Goal: Information Seeking & Learning: Learn about a topic

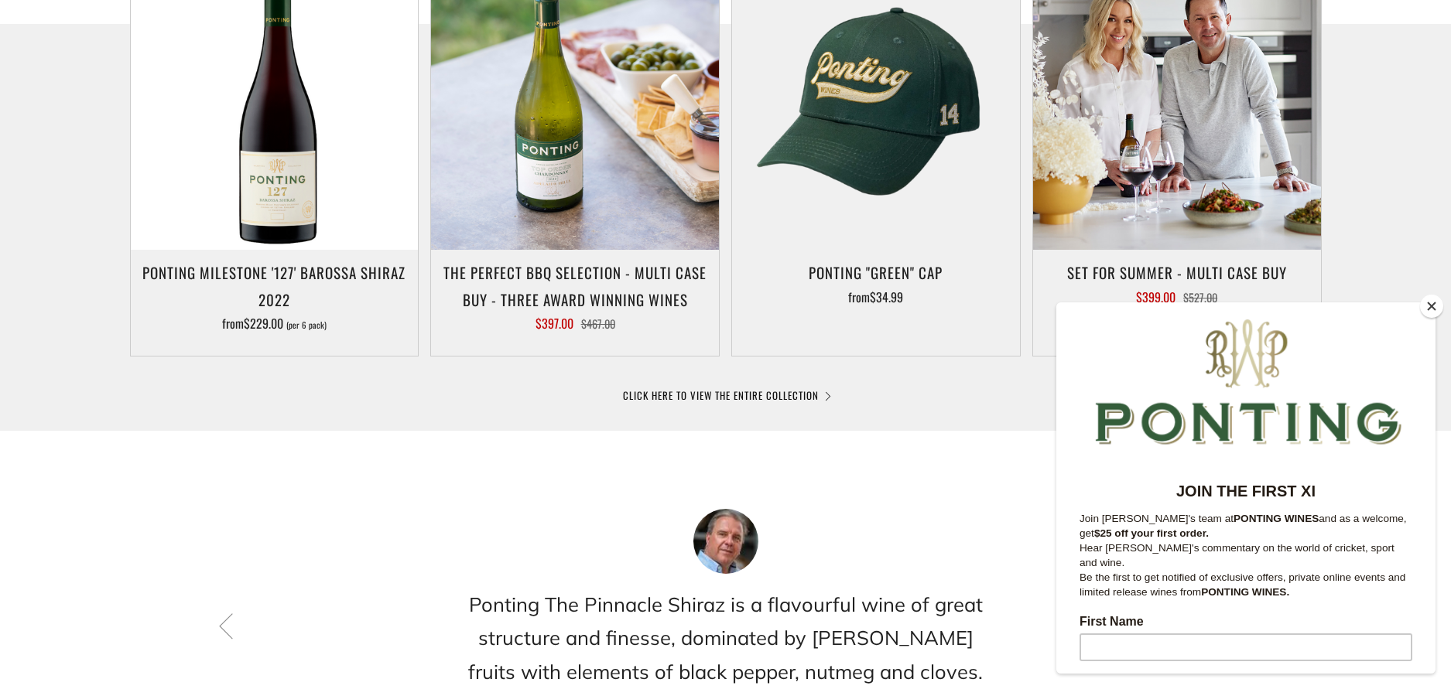
scroll to position [867, 0]
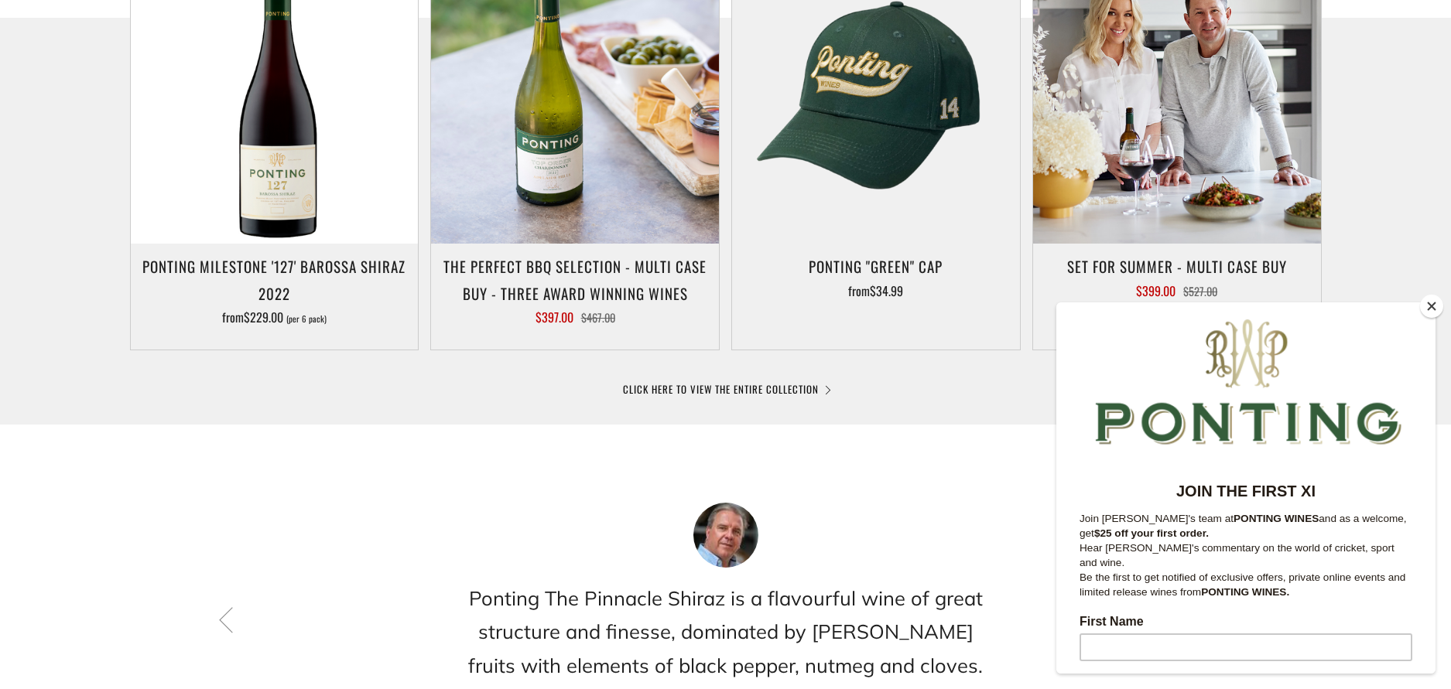
click at [1425, 308] on button "Close" at bounding box center [1431, 306] width 23 height 23
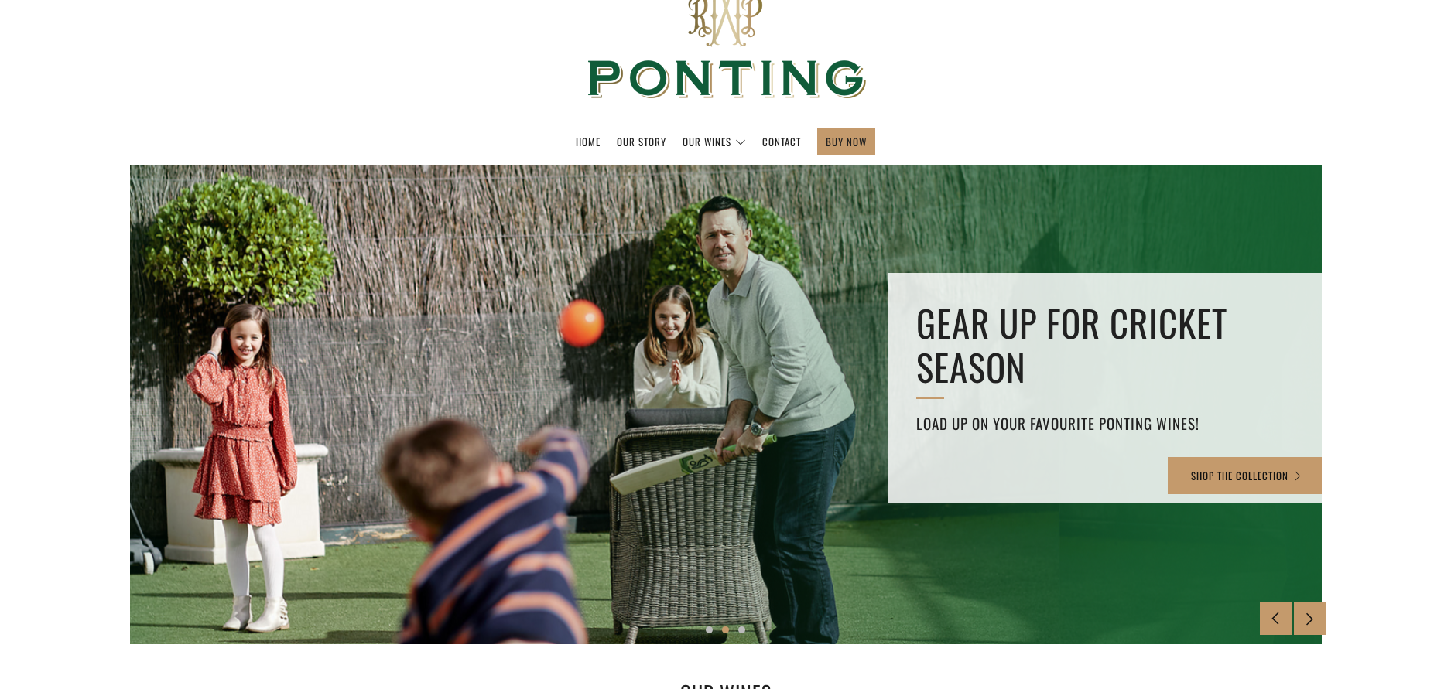
scroll to position [64, 0]
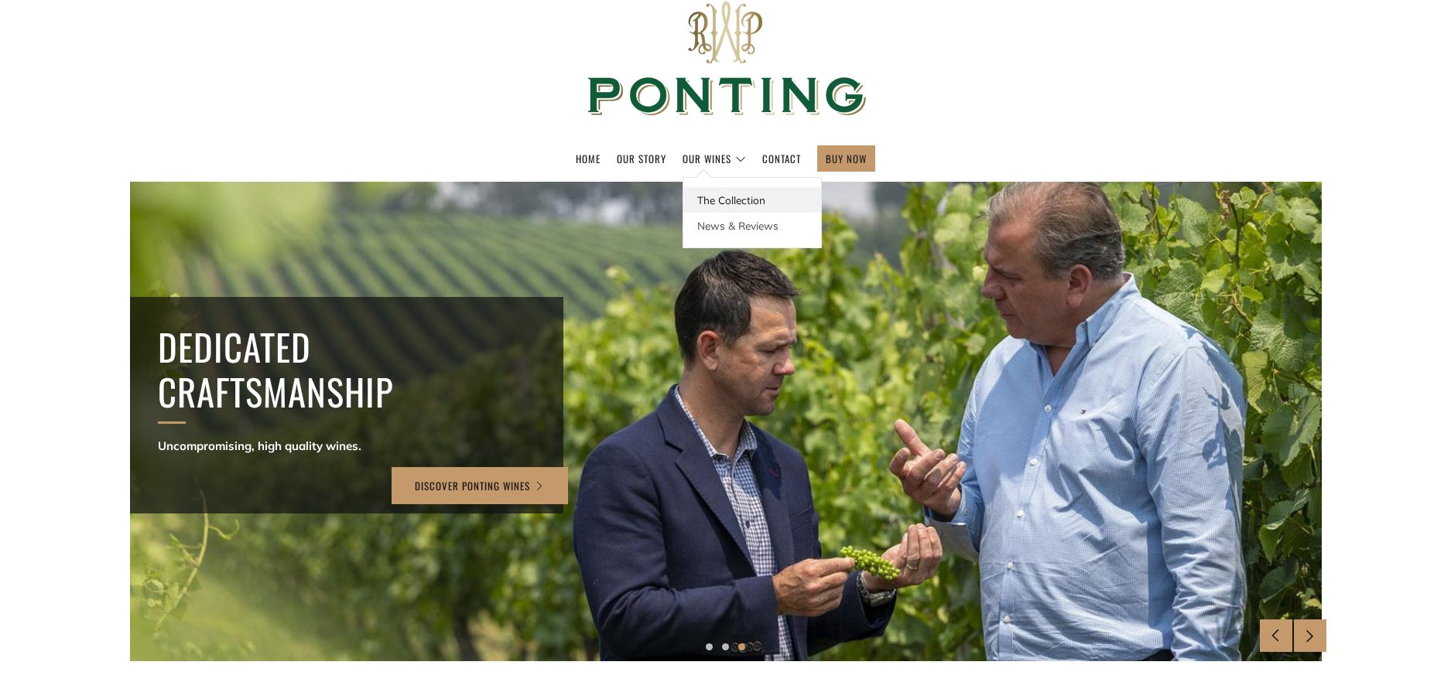
click at [722, 201] on link "The Collection" at bounding box center [752, 200] width 138 height 26
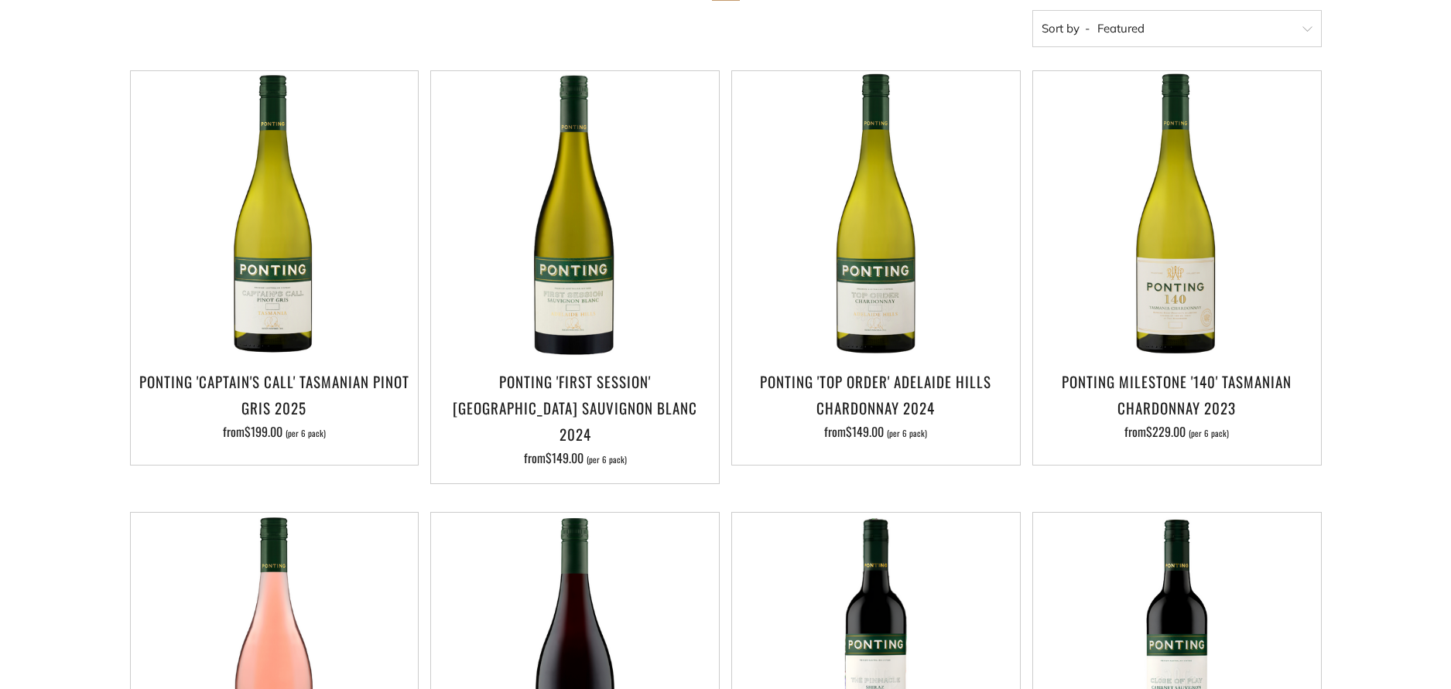
scroll to position [322, 0]
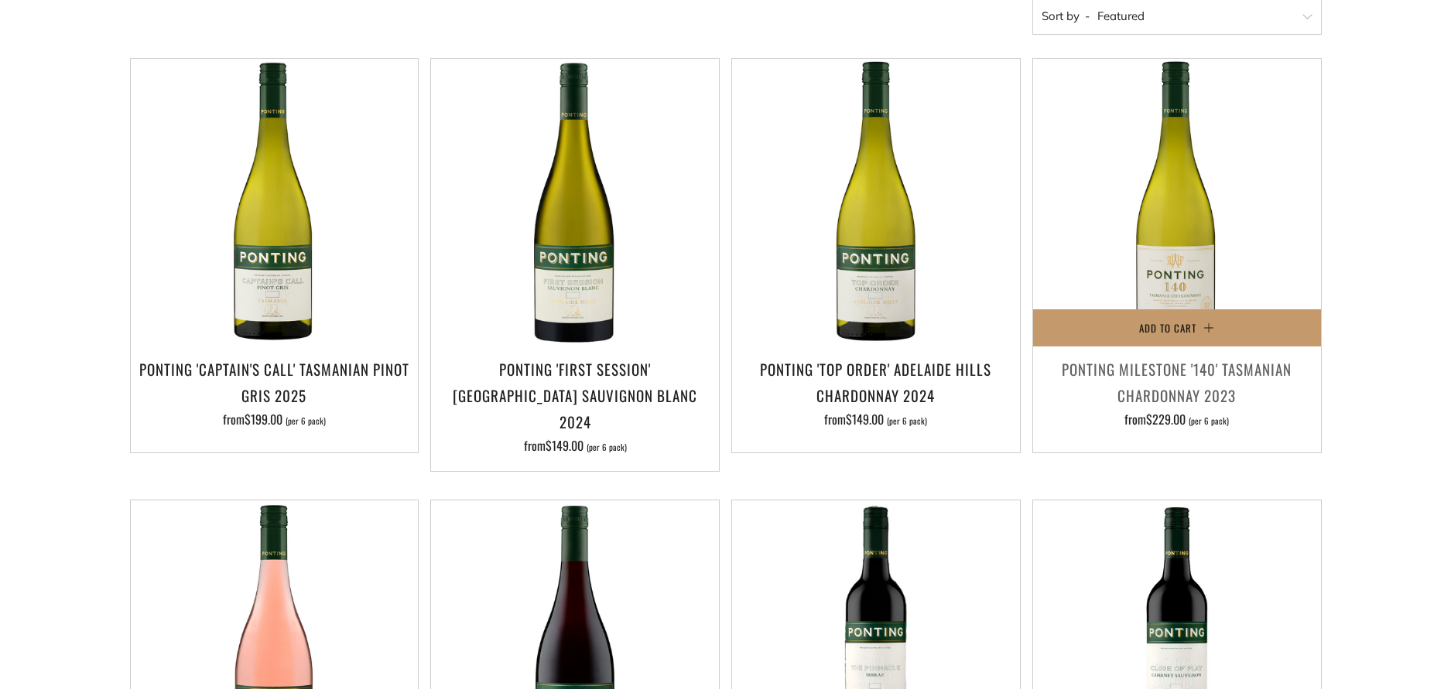
click at [1173, 361] on h3 "Ponting Milestone '140' Tasmanian Chardonnay 2023" at bounding box center [1177, 382] width 272 height 53
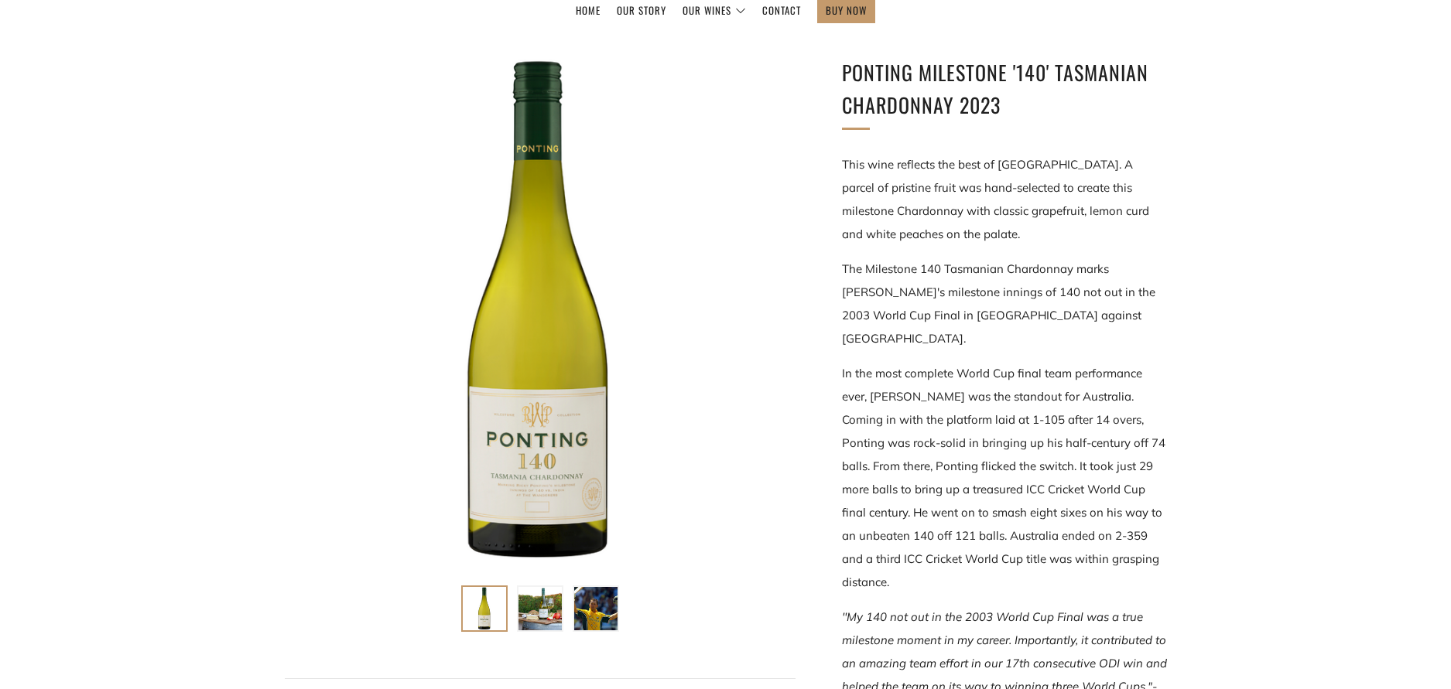
scroll to position [267, 0]
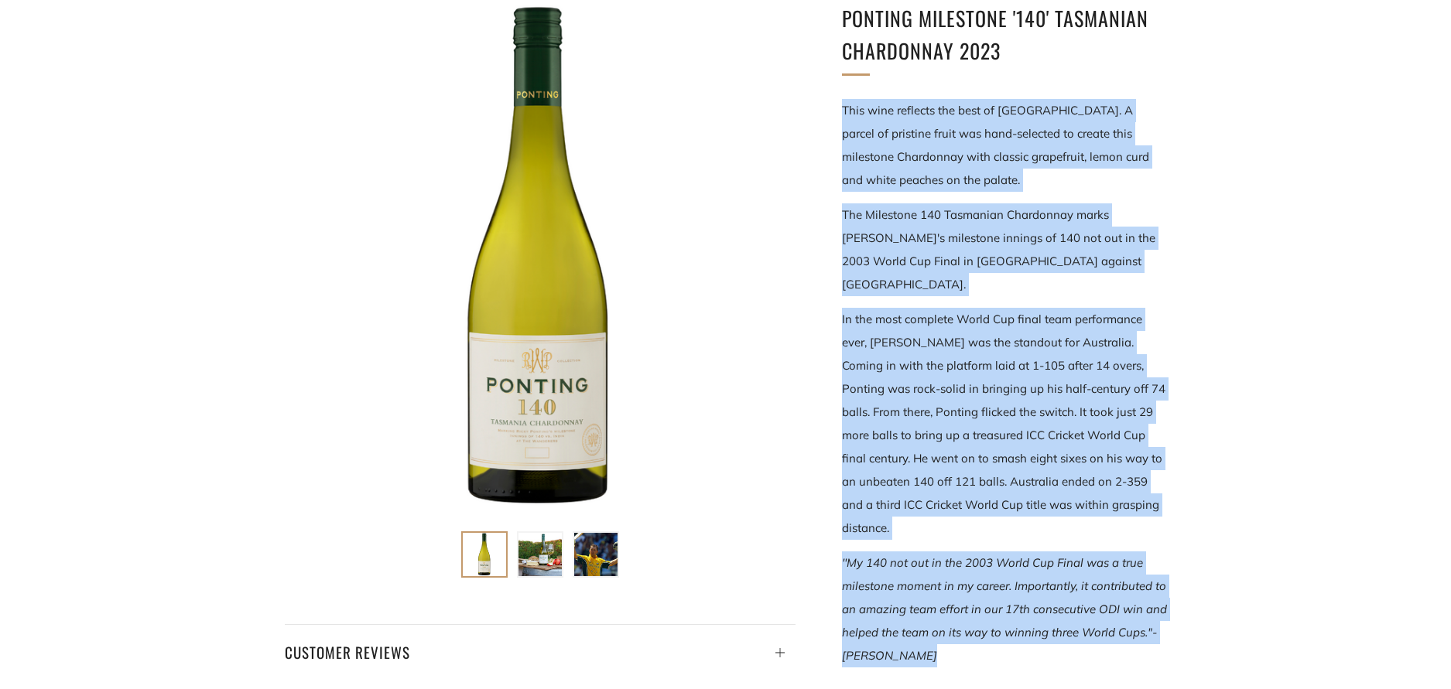
drag, startPoint x: 843, startPoint y: 106, endPoint x: 933, endPoint y: 639, distance: 540.6
click at [933, 639] on div "This wine reflects the best of Tasmania. A parcel of pristine fruit was hand-se…" at bounding box center [1004, 586] width 325 height 975
drag, startPoint x: 933, startPoint y: 639, endPoint x: 891, endPoint y: 423, distance: 219.9
copy div "This wine reflects the best of Tasmania. A parcel of pristine fruit was hand-se…"
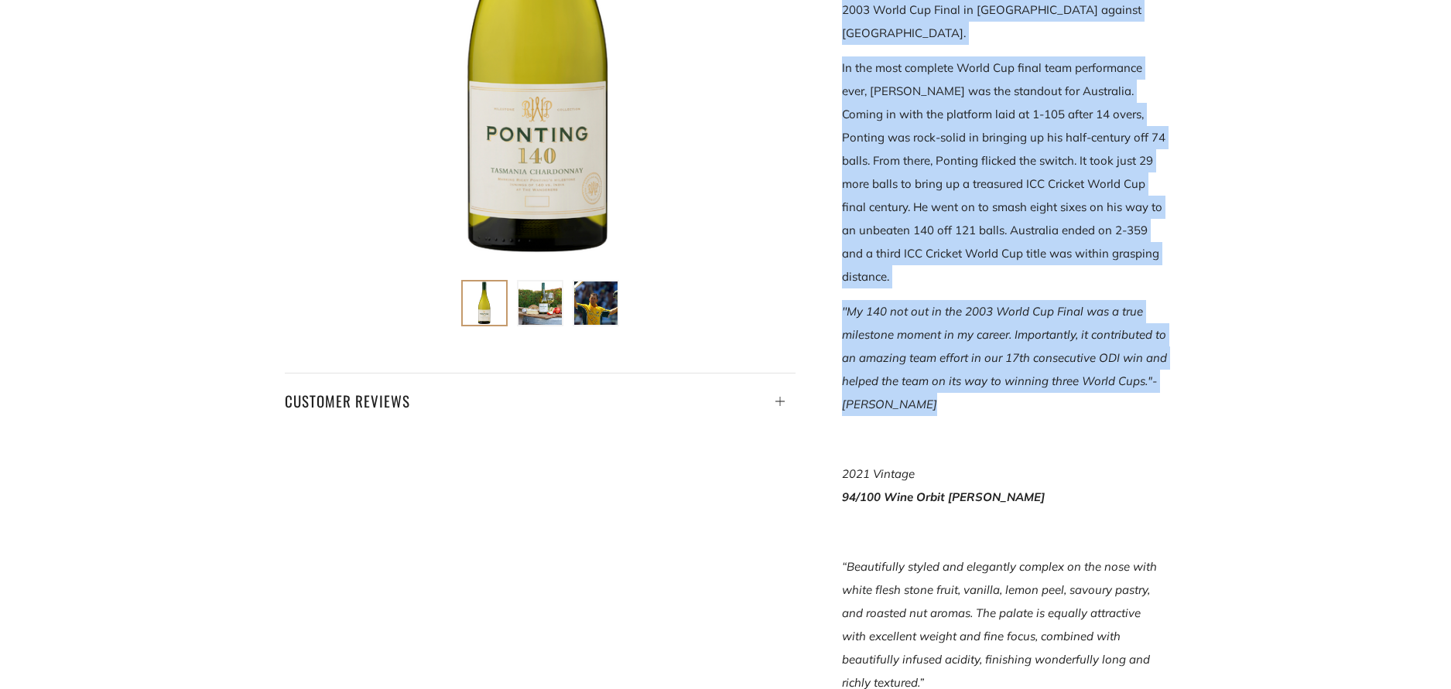
scroll to position [499, 0]
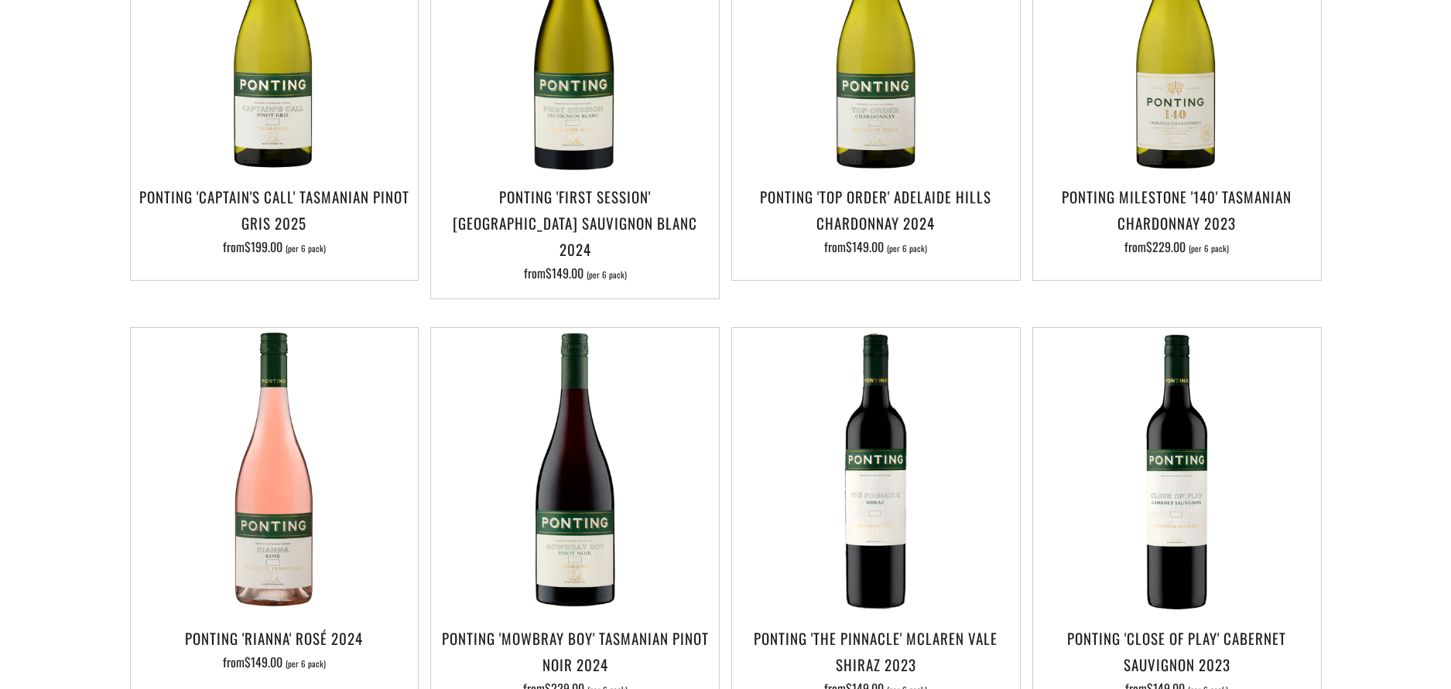
scroll to position [555, 0]
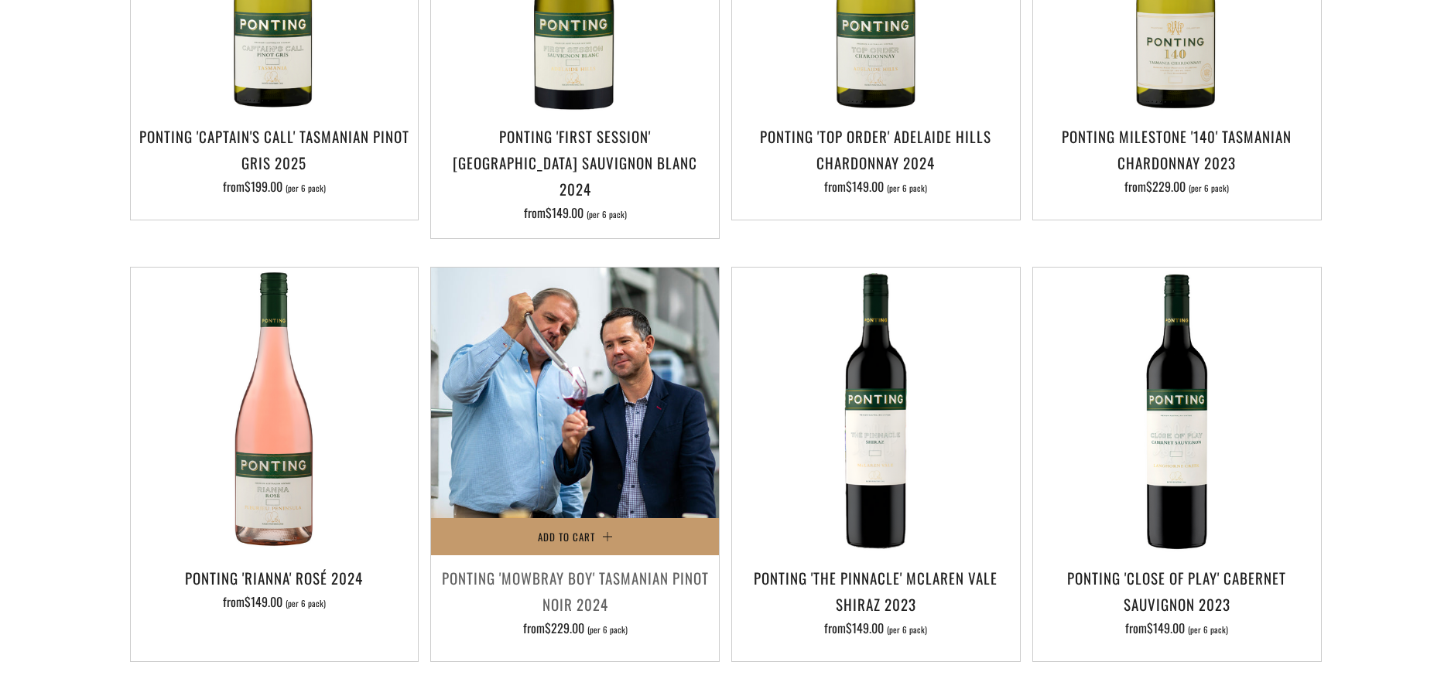
click at [563, 488] on img at bounding box center [575, 412] width 288 height 288
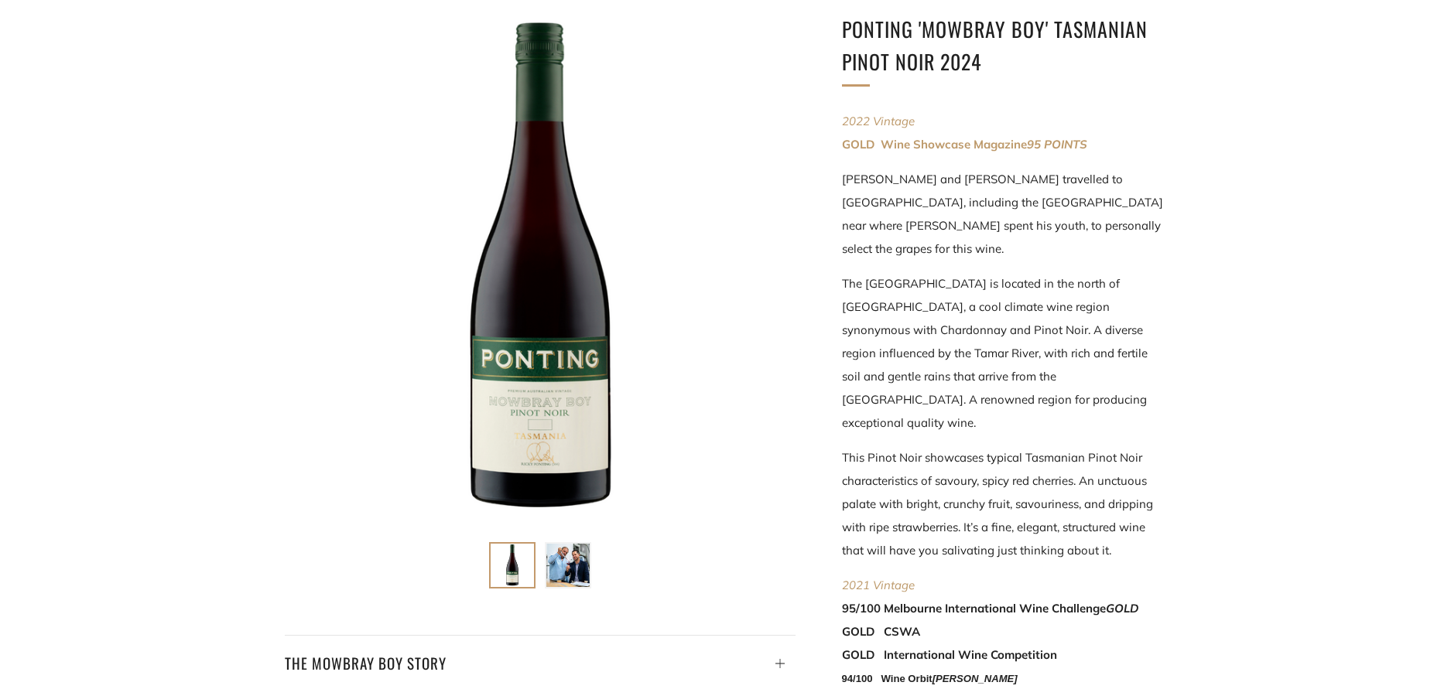
scroll to position [263, 0]
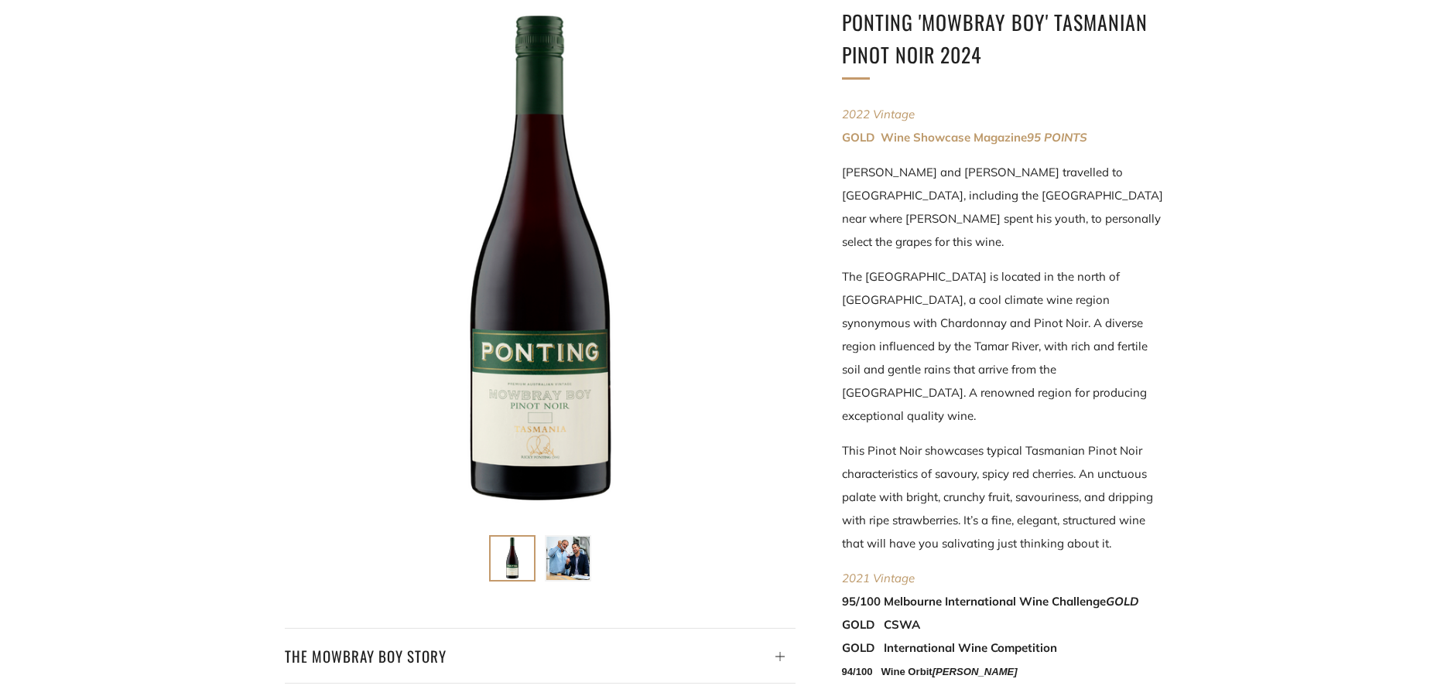
drag, startPoint x: 843, startPoint y: 169, endPoint x: 1113, endPoint y: 496, distance: 423.8
click at [1113, 496] on div "2022 Vintage GOLD Wine Showcase Magazine 95 POINTS Ricky and Ben travelled to T…" at bounding box center [1004, 515] width 325 height 824
drag, startPoint x: 1113, startPoint y: 496, endPoint x: 1021, endPoint y: 429, distance: 113.0
copy div "Ricky and Ben travelled to Tasmania, including the Tamar Valley near where Rick…"
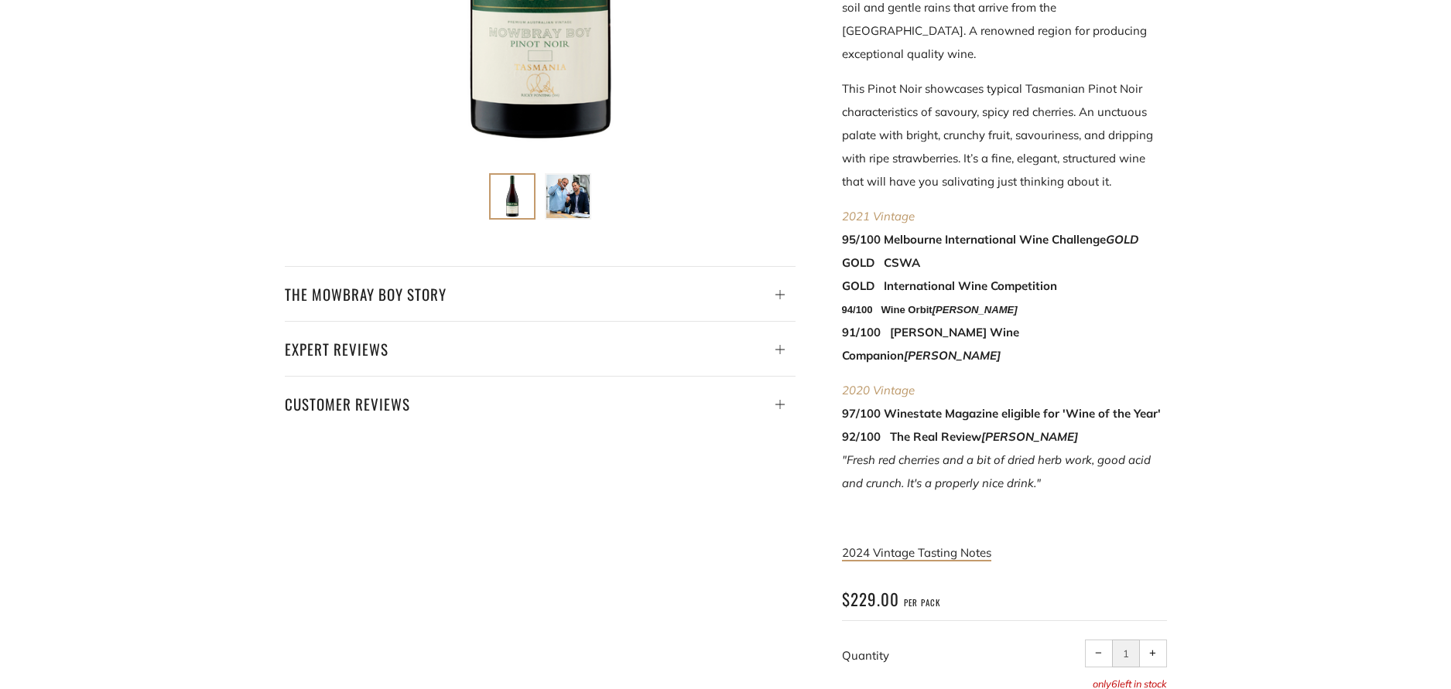
scroll to position [629, 0]
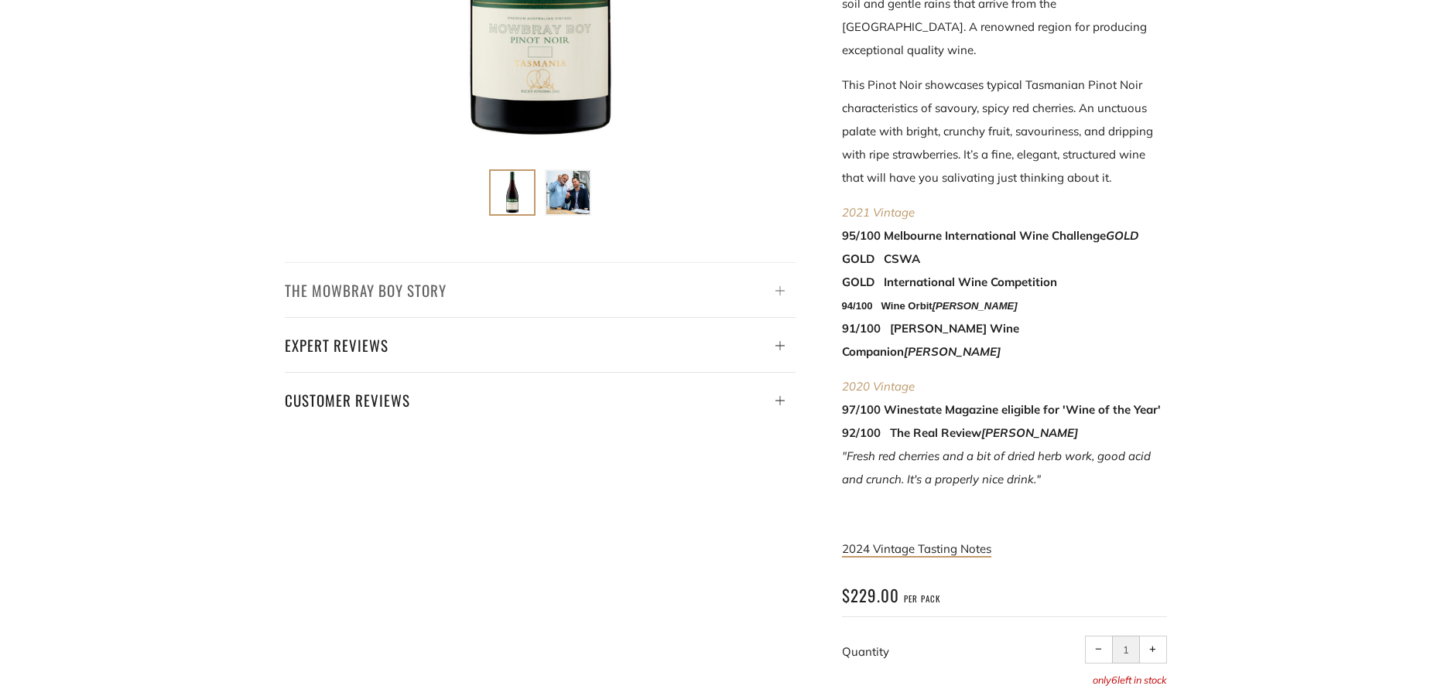
click at [378, 289] on h4 "The Mowbray Boy Story" at bounding box center [540, 290] width 511 height 26
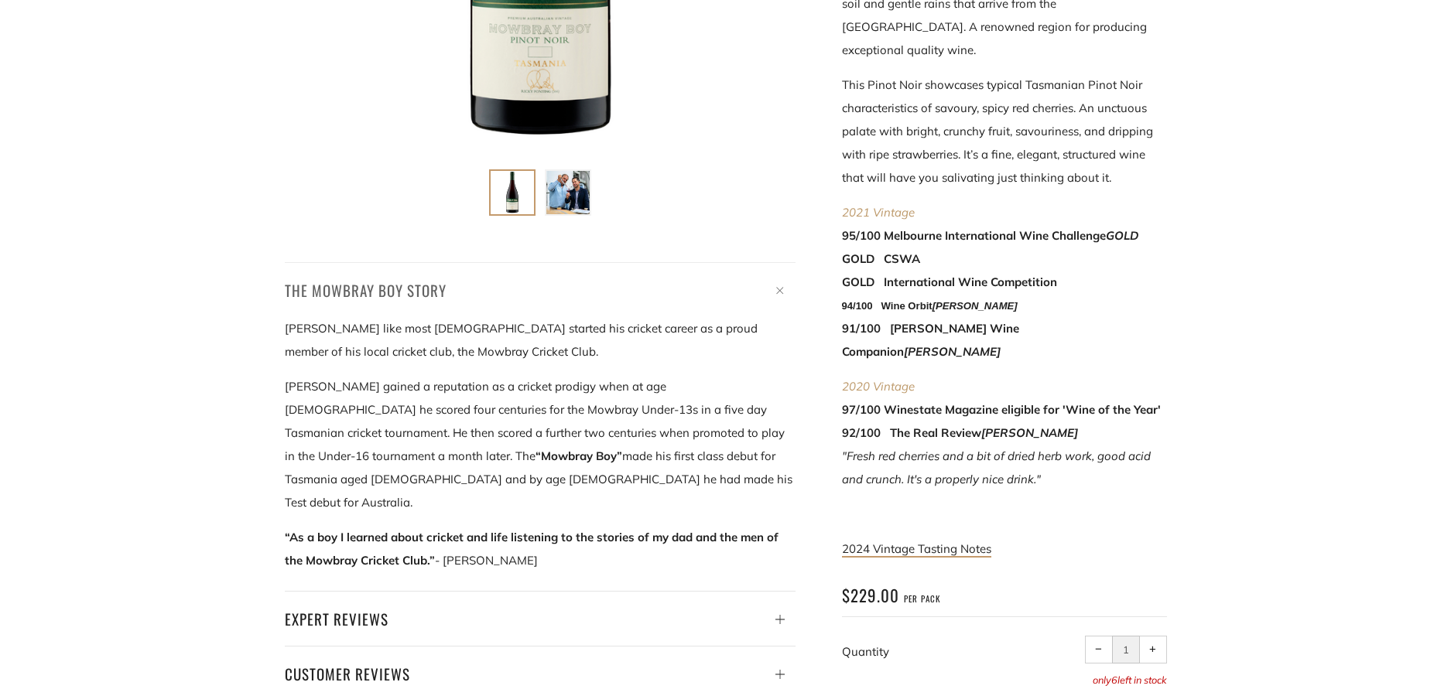
click at [286, 286] on h4 "The Mowbray Boy Story" at bounding box center [540, 290] width 511 height 26
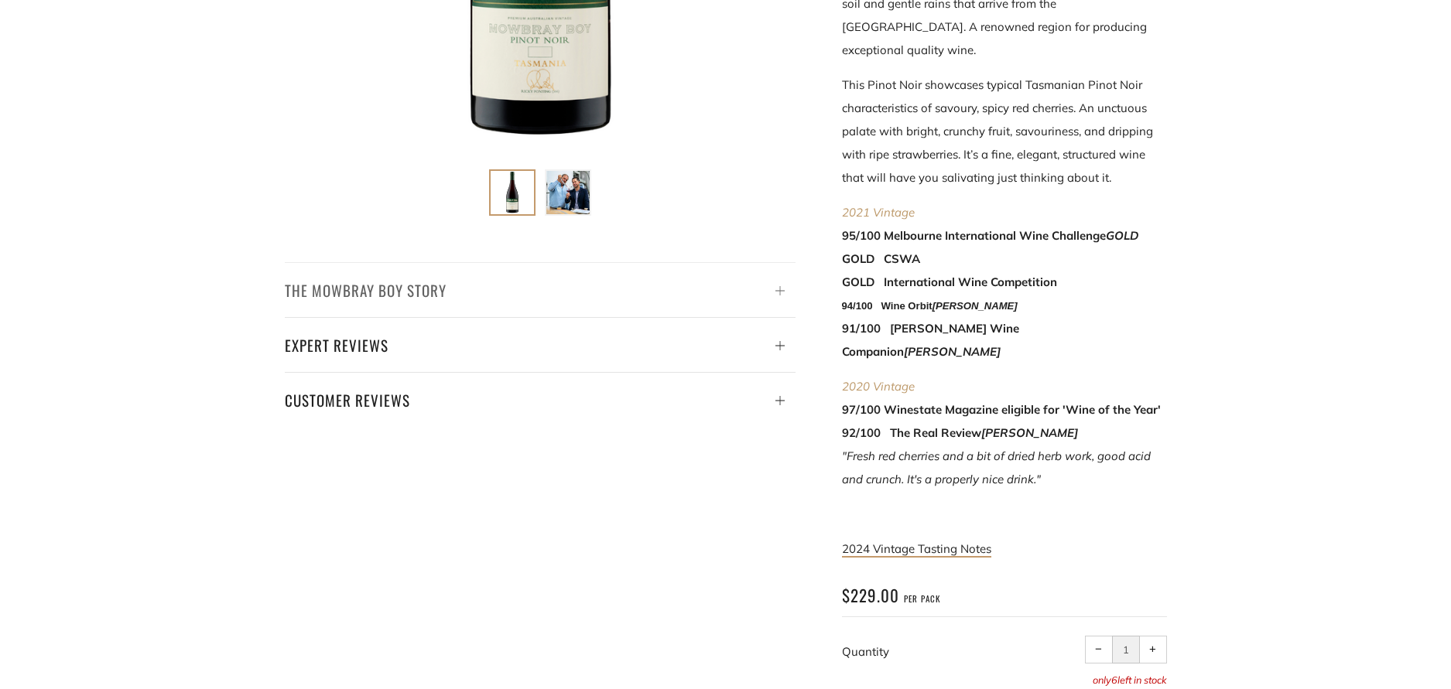
click at [286, 289] on h4 "The Mowbray Boy Story" at bounding box center [540, 290] width 511 height 26
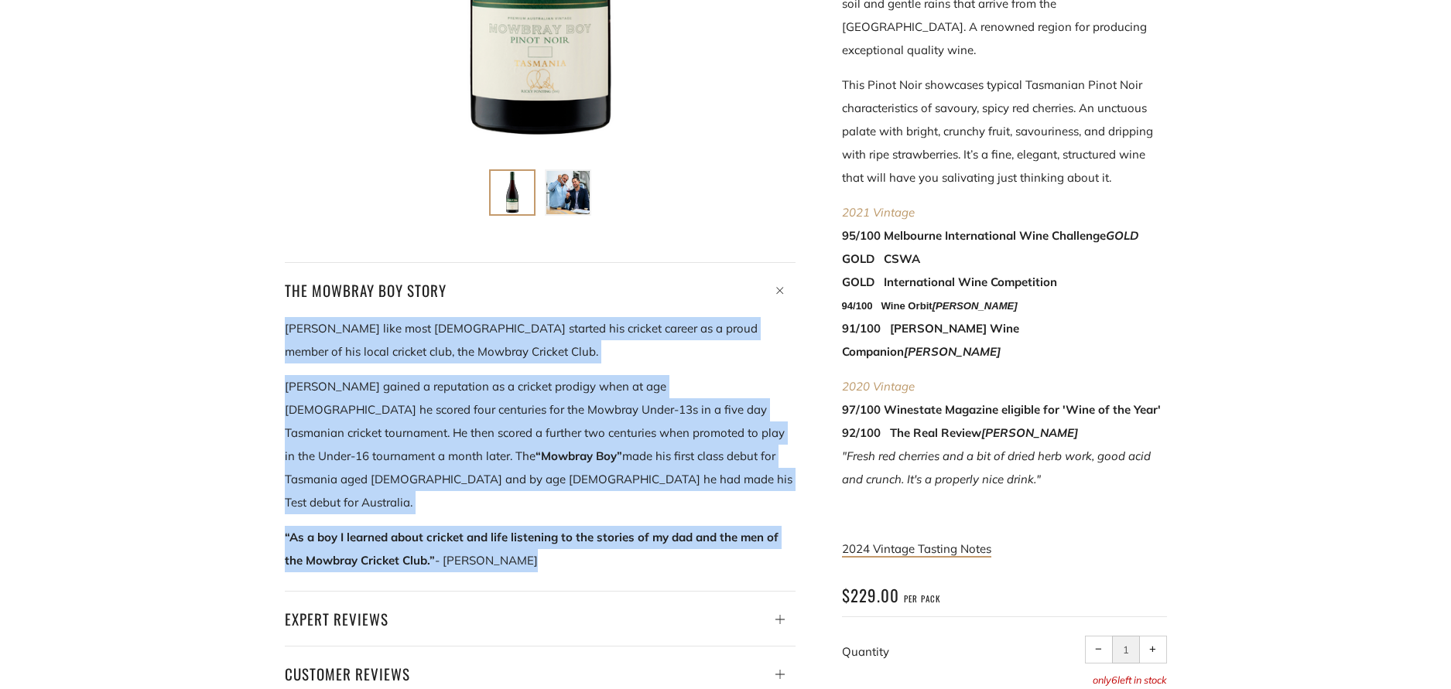
drag, startPoint x: 286, startPoint y: 325, endPoint x: 538, endPoint y: 546, distance: 335.1
click at [538, 546] on div "Ricky Ponting like most Australians started his cricket career as a proud membe…" at bounding box center [540, 444] width 511 height 255
drag, startPoint x: 538, startPoint y: 546, endPoint x: 444, endPoint y: 462, distance: 125.5
copy div "Ricky Ponting like most Australians started his cricket career as a proud membe…"
click at [929, 542] on span "2024 Vintage Tasting Notes" at bounding box center [916, 549] width 149 height 15
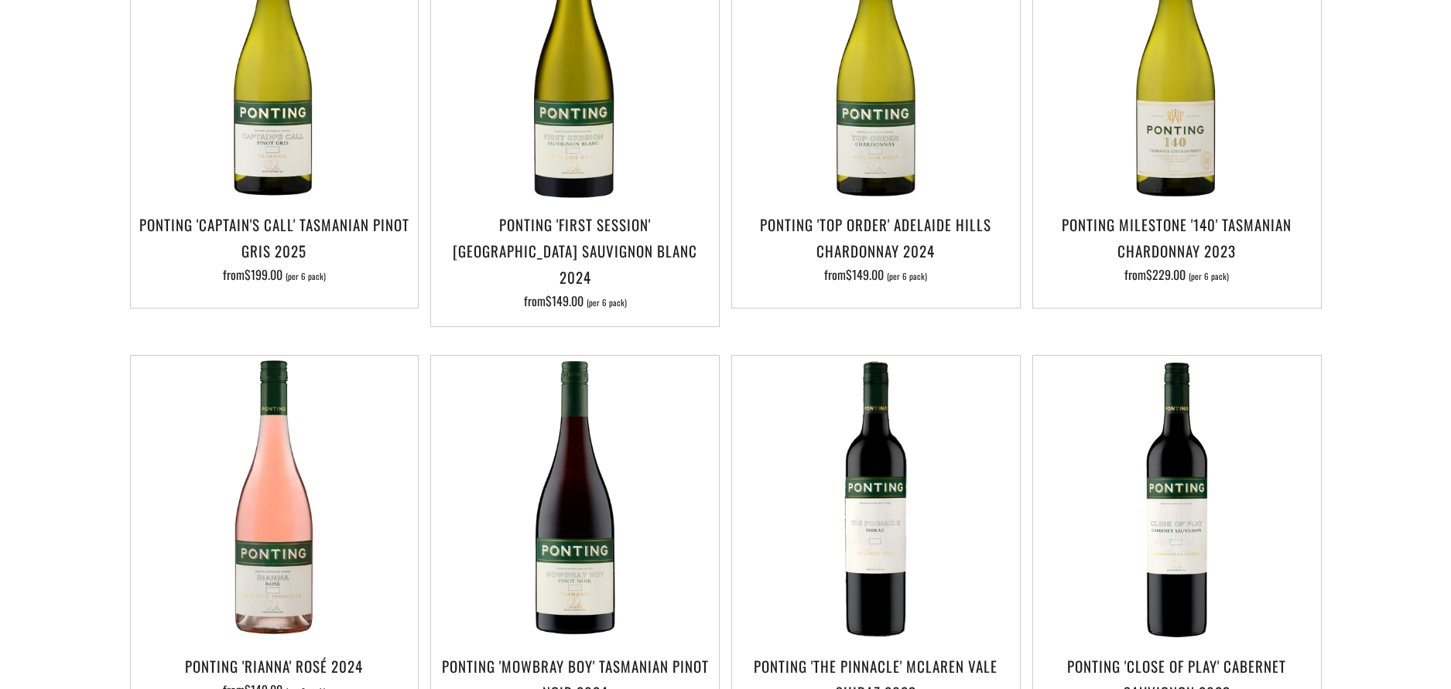
scroll to position [422, 0]
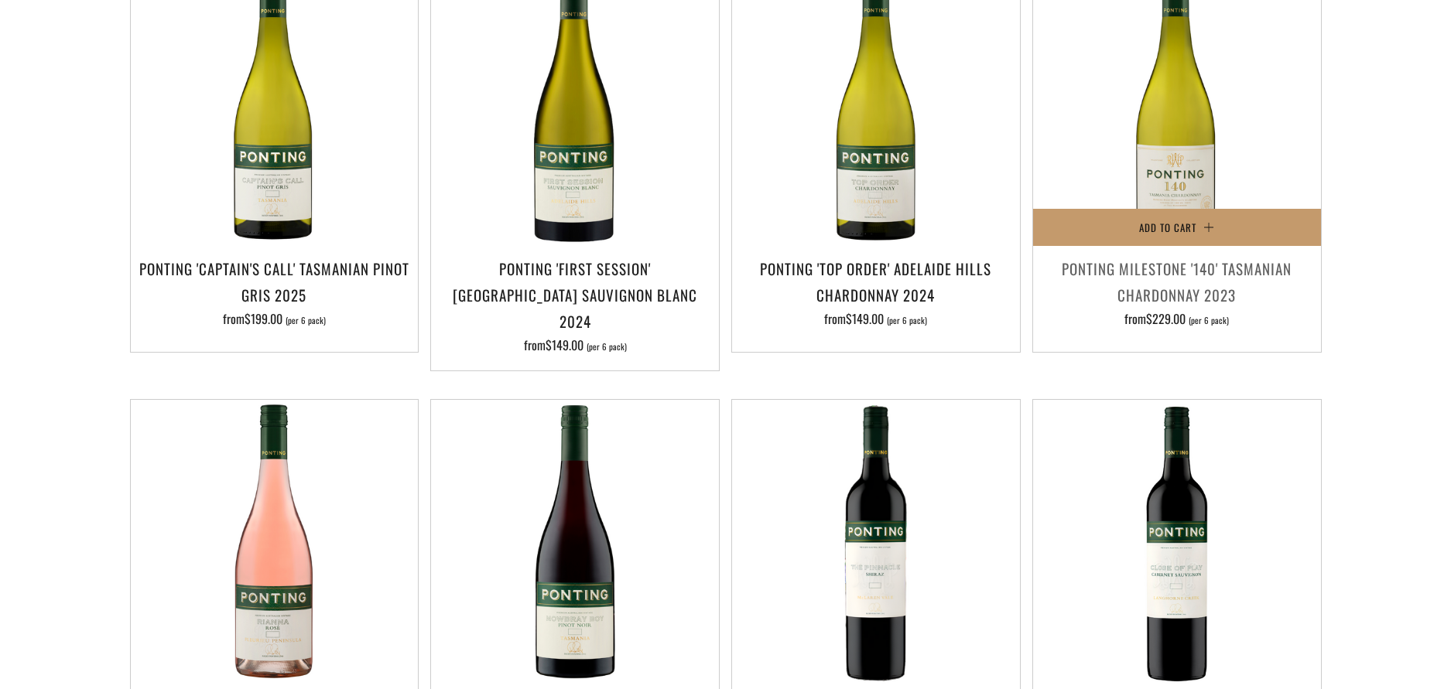
click at [1158, 277] on h3 "Ponting Milestone '140' Tasmanian Chardonnay 2023" at bounding box center [1177, 281] width 272 height 53
